Goal: Task Accomplishment & Management: Complete application form

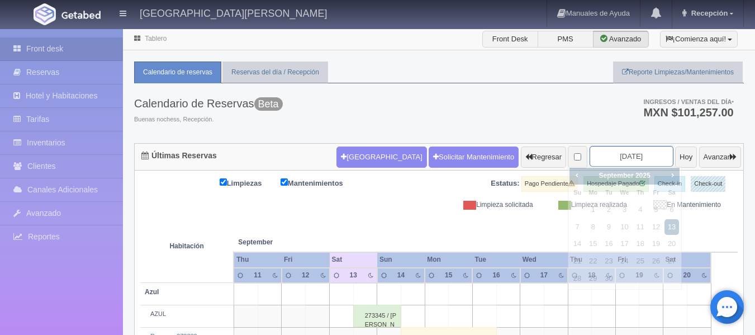
click at [634, 154] on input "2025-09-13" at bounding box center [631, 156] width 84 height 21
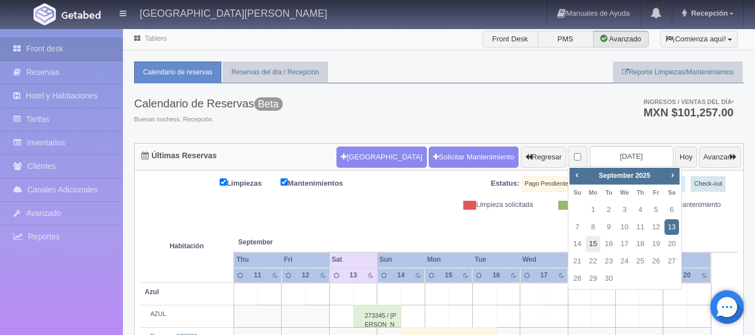
click at [592, 245] on link "15" at bounding box center [592, 244] width 15 height 16
type input "[DATE]"
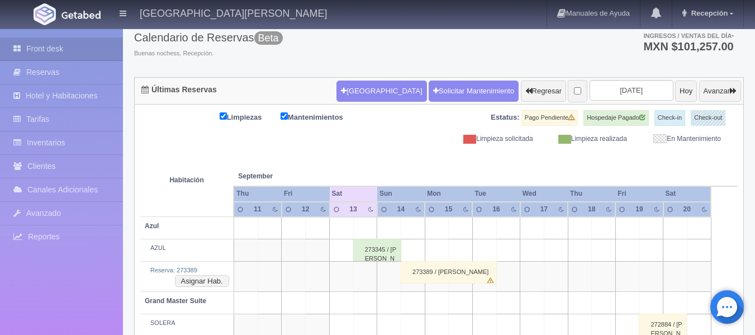
scroll to position [112, 0]
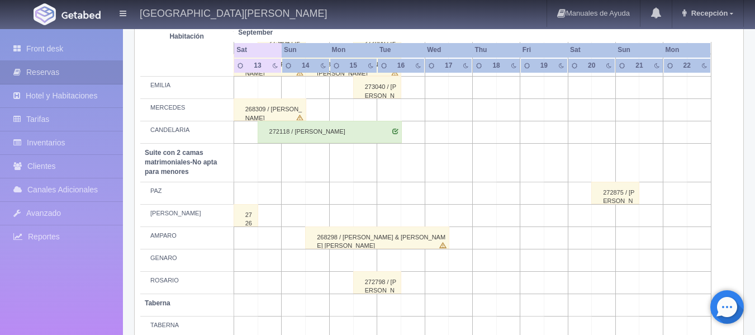
scroll to position [912, 0]
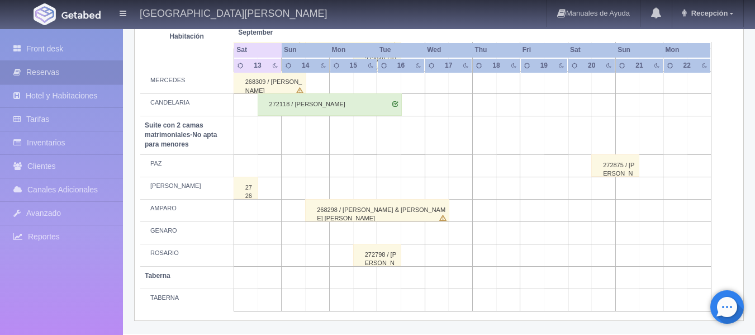
click at [375, 255] on div "272798 / [PERSON_NAME]" at bounding box center [377, 255] width 48 height 22
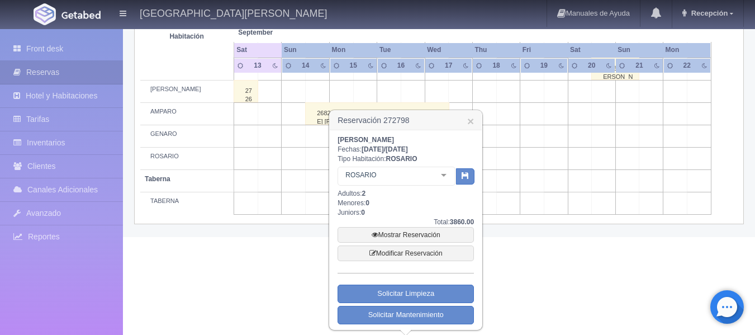
scroll to position [1009, 0]
click at [426, 230] on link "Mostrar Reservación" at bounding box center [405, 234] width 136 height 16
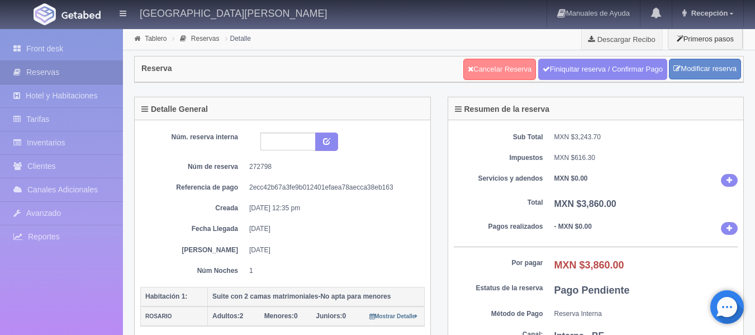
click at [523, 65] on link "Cancelar Reserva" at bounding box center [499, 69] width 73 height 21
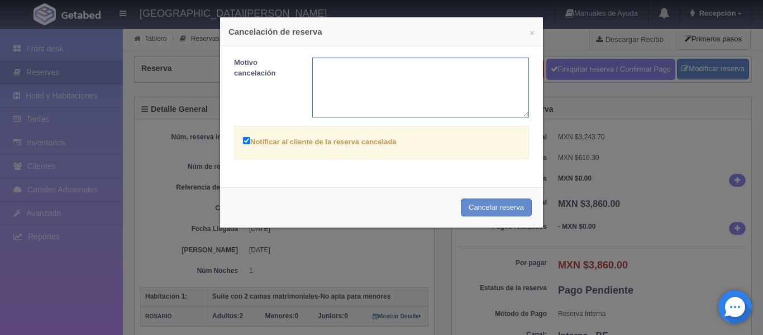
click at [448, 73] on textarea at bounding box center [420, 88] width 217 height 60
type textarea "a"
type textarea "CAMBIO [PERSON_NAME]"
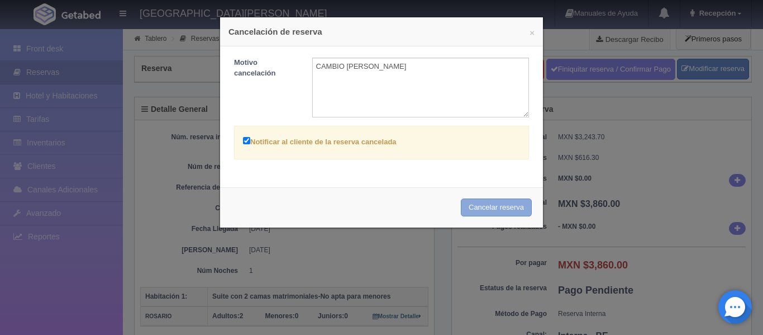
click at [515, 211] on button "Cancelar reserva" at bounding box center [496, 207] width 71 height 18
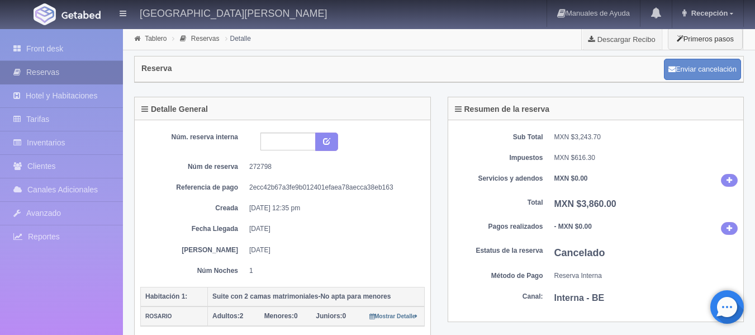
click at [46, 68] on link "Reservas" at bounding box center [61, 72] width 123 height 23
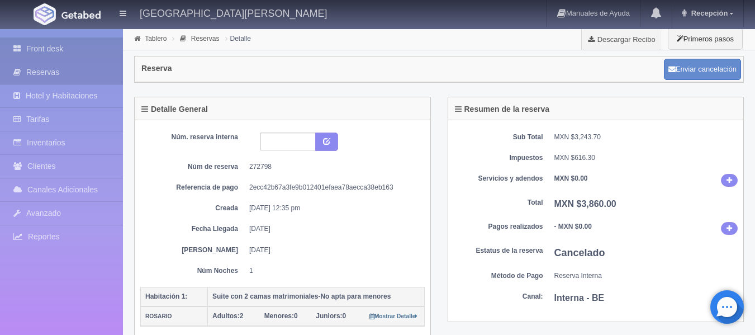
click at [56, 47] on link "Front desk" at bounding box center [61, 48] width 123 height 23
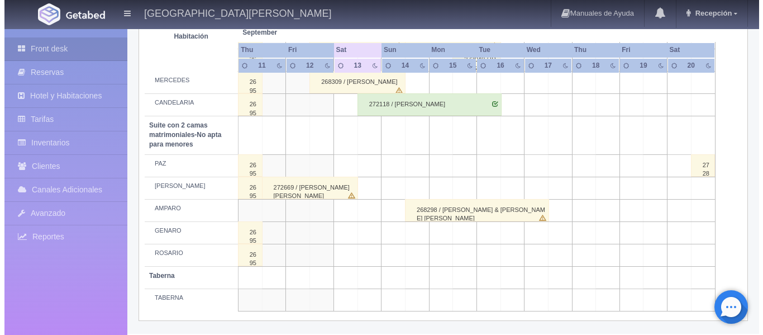
scroll to position [856, 0]
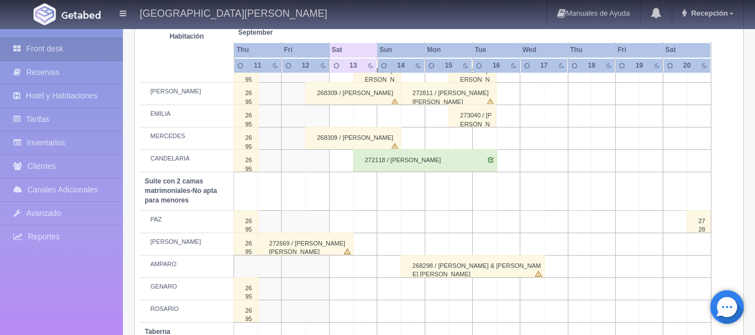
click at [466, 138] on td at bounding box center [461, 138] width 24 height 22
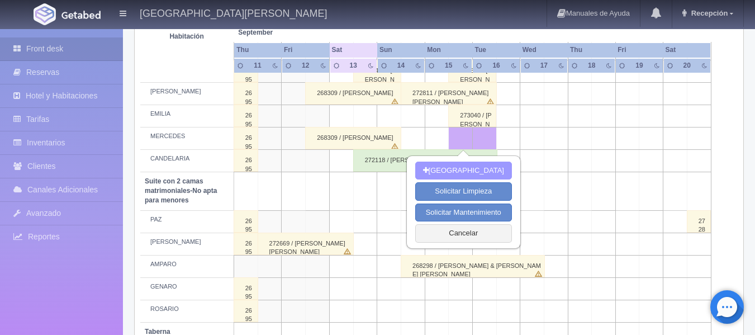
click at [469, 168] on button "[GEOGRAPHIC_DATA]" at bounding box center [463, 170] width 97 height 18
type input "[DATE]"
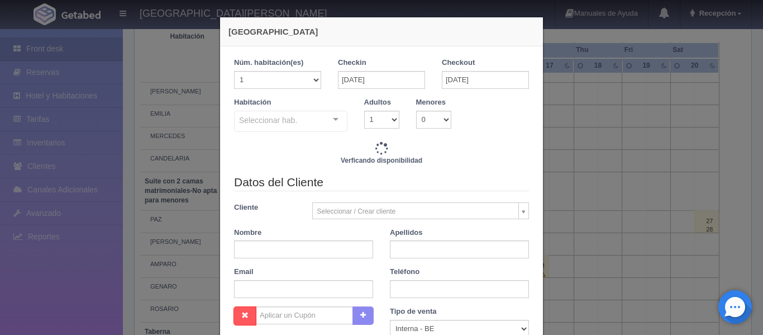
checkbox input "false"
type input "3860.00"
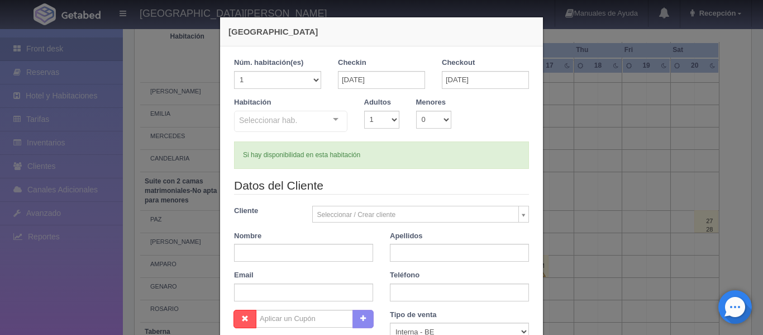
checkbox input "false"
click at [328, 120] on div "Seleccionar hab. Suite con 2 camas matrimoniales-No apta para menores Suite con…" at bounding box center [290, 122] width 113 height 22
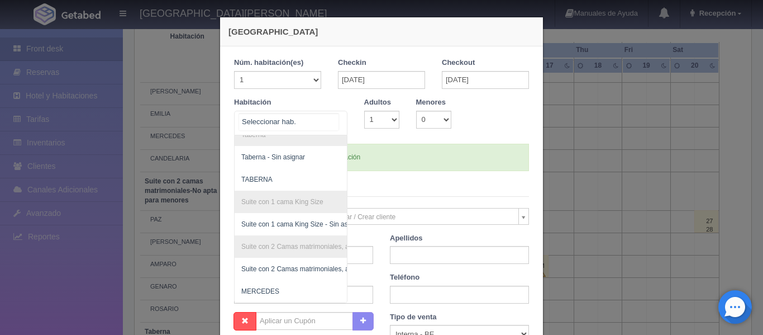
scroll to position [56, 0]
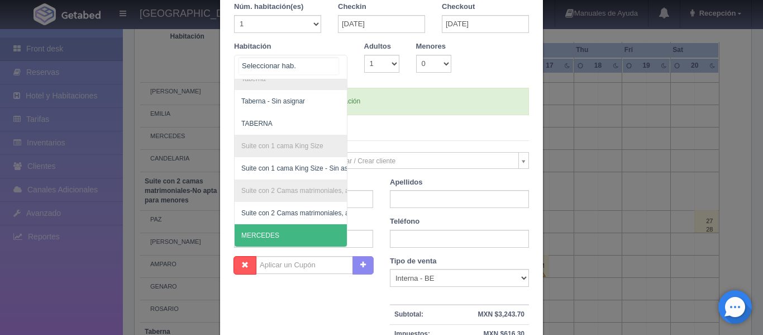
click at [270, 231] on span "MERCEDES" at bounding box center [345, 235] width 221 height 22
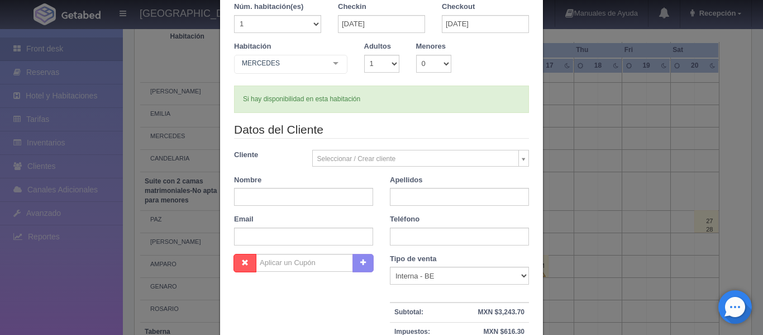
checkbox input "false"
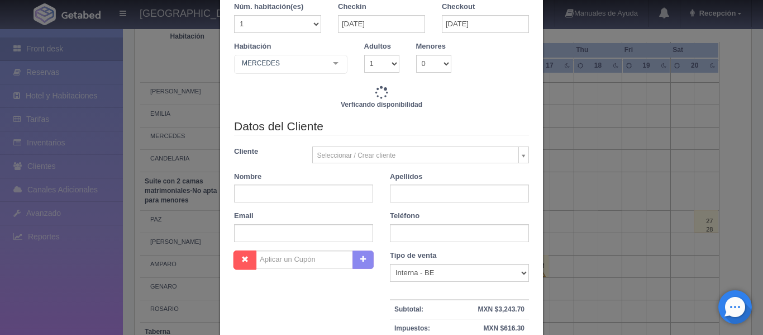
type input "3860.00"
checkbox input "false"
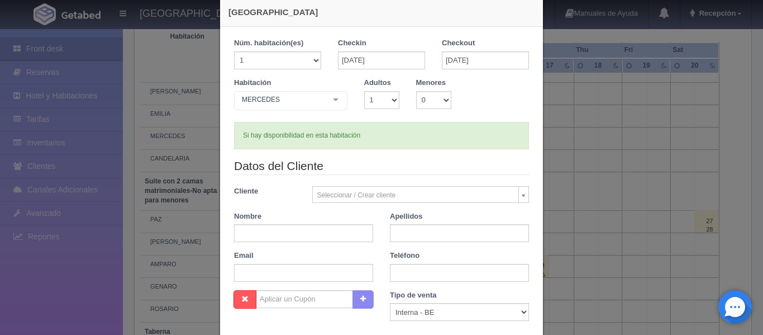
scroll to position [0, 0]
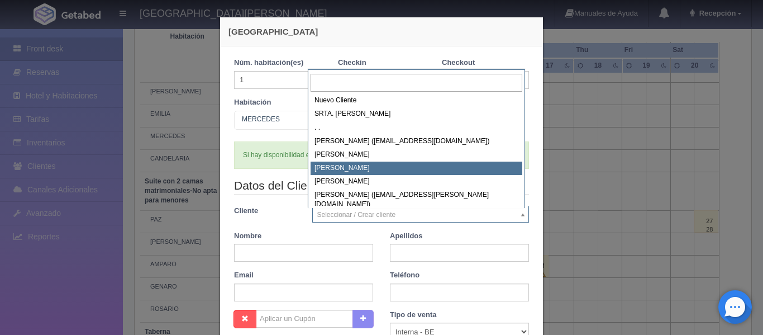
scroll to position [1, 0]
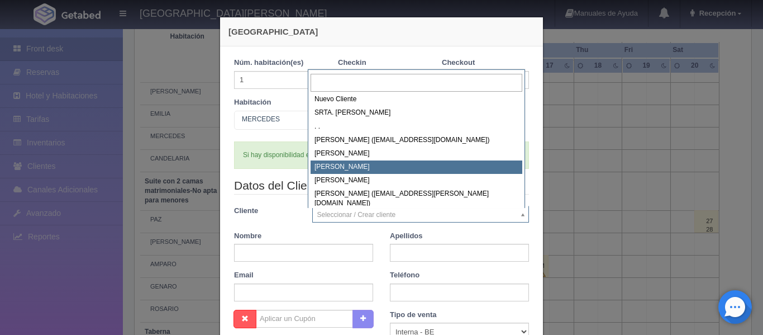
click at [398, 81] on input "text" at bounding box center [417, 83] width 212 height 18
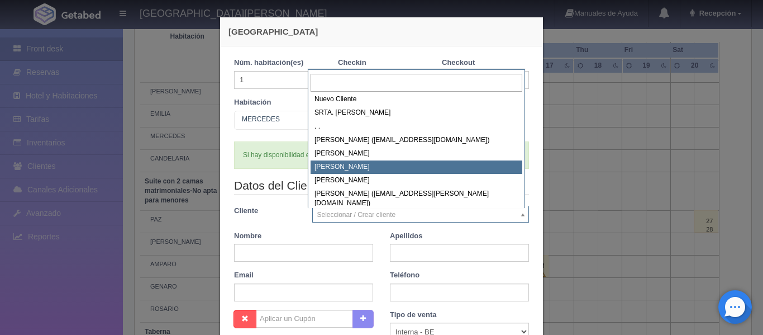
click at [411, 80] on input "text" at bounding box center [417, 83] width 212 height 18
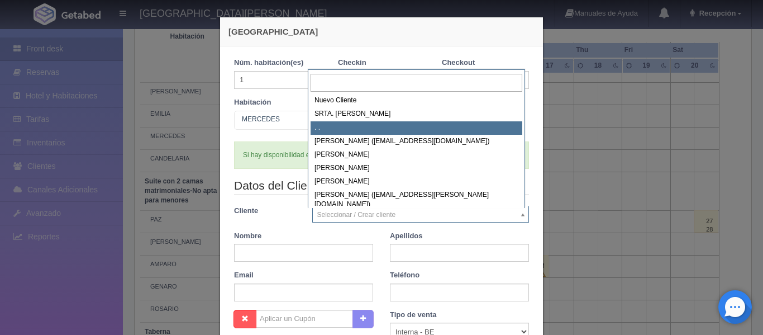
scroll to position [112, 0]
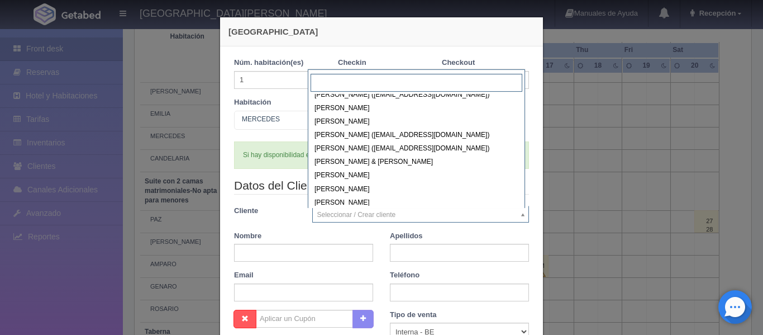
scroll to position [57374, 0]
